Goal: Register for event/course: Register for event/course

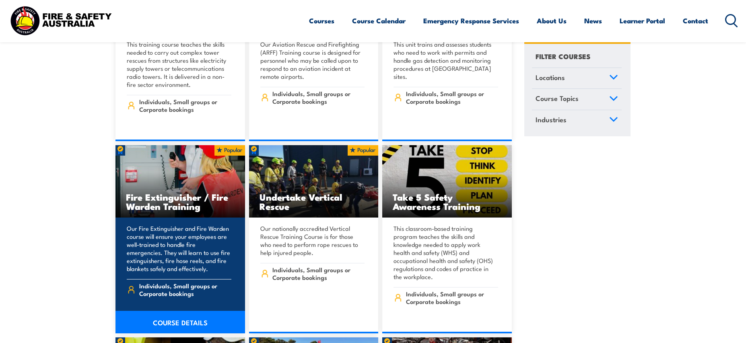
scroll to position [2373, 0]
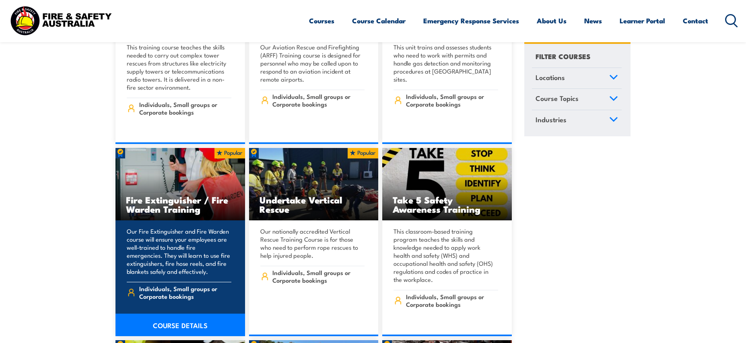
click at [185, 245] on p "Our Fire Extinguisher and Fire Warden course will ensure your employees are wel…" at bounding box center [179, 251] width 105 height 48
click at [169, 314] on link "COURSE DETAILS" at bounding box center [179, 325] width 129 height 23
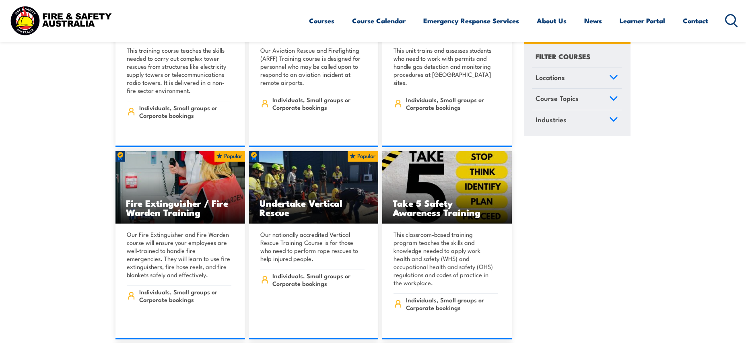
scroll to position [2373, 0]
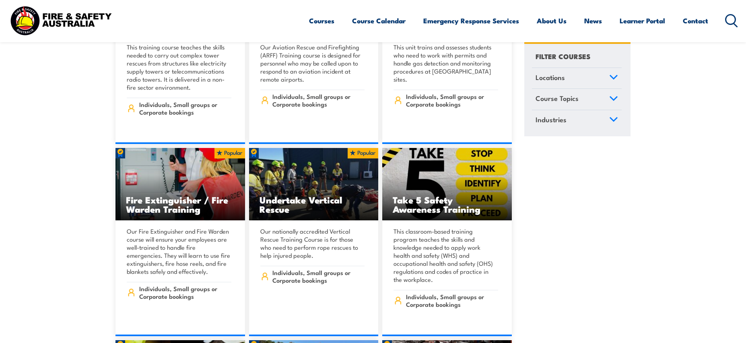
click at [614, 79] on icon at bounding box center [613, 77] width 9 height 6
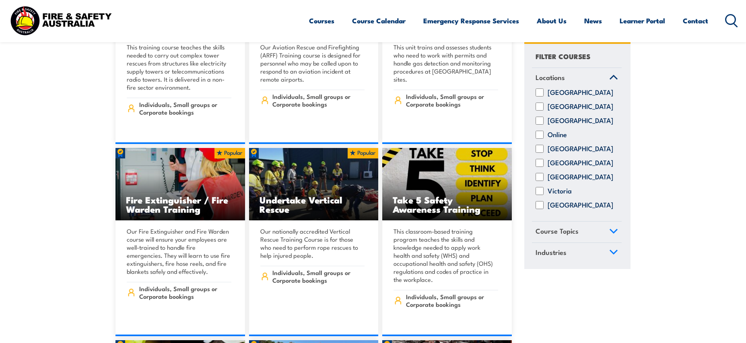
click at [536, 111] on input "[GEOGRAPHIC_DATA]" at bounding box center [539, 107] width 8 height 8
checkbox input "true"
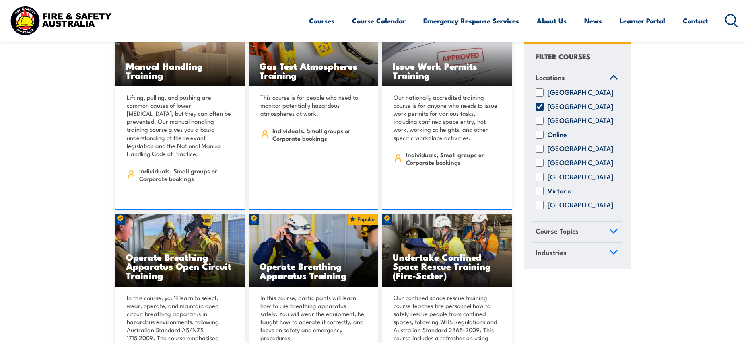
scroll to position [5550, 0]
